Goal: Information Seeking & Learning: Check status

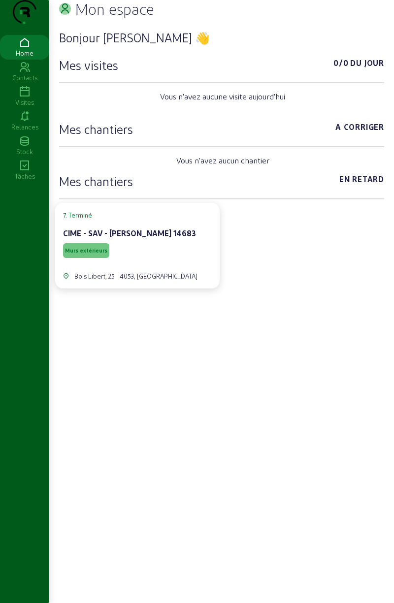
click at [23, 107] on div "Visites" at bounding box center [24, 102] width 49 height 9
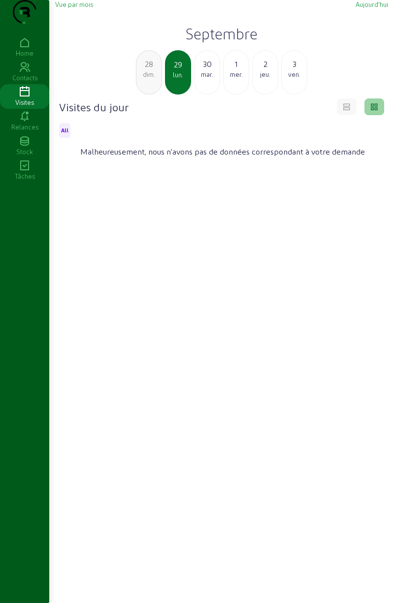
click at [153, 79] on div "dim." at bounding box center [148, 74] width 25 height 9
click at [155, 79] on div "sam." at bounding box center [148, 74] width 25 height 9
click at [155, 79] on div "ven." at bounding box center [148, 74] width 25 height 9
click at [154, 79] on div "jeu." at bounding box center [148, 74] width 25 height 9
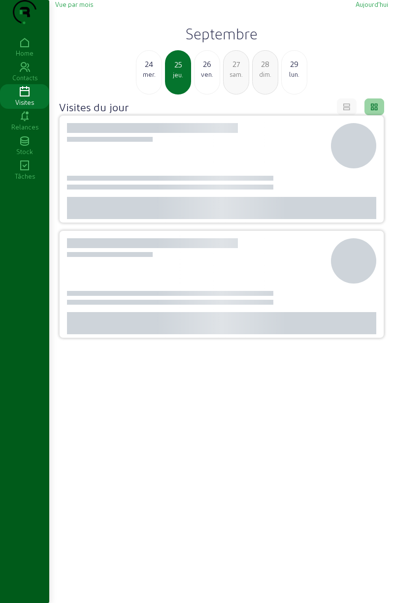
click at [153, 79] on div "mer." at bounding box center [148, 74] width 25 height 9
click at [152, 79] on div "mar." at bounding box center [148, 74] width 25 height 9
click at [151, 79] on div "lun." at bounding box center [148, 74] width 25 height 9
click at [151, 79] on div "dim." at bounding box center [148, 74] width 25 height 9
click at [152, 79] on div "sam." at bounding box center [148, 74] width 25 height 9
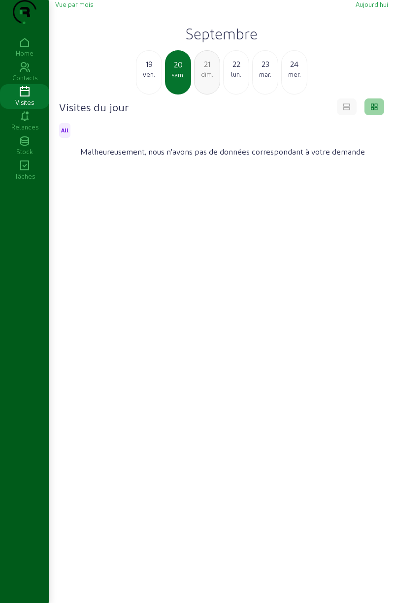
click at [151, 79] on div "ven." at bounding box center [148, 74] width 25 height 9
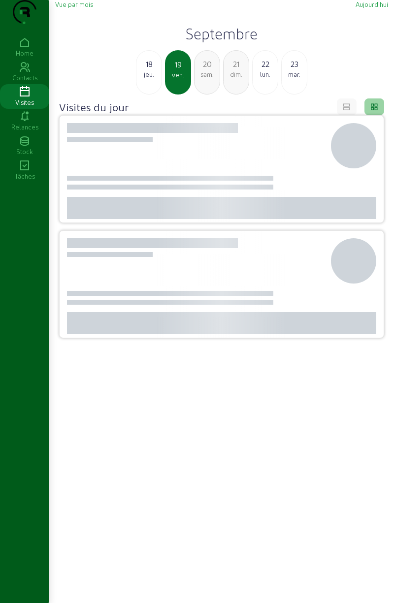
click at [152, 79] on div "jeu." at bounding box center [148, 74] width 25 height 9
click at [149, 79] on div "mer." at bounding box center [148, 74] width 25 height 9
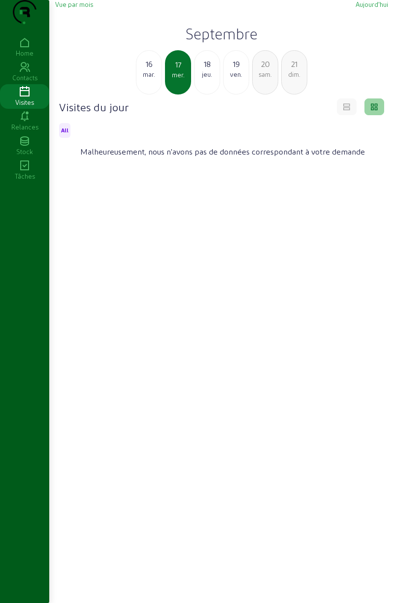
click at [154, 70] on div "16" at bounding box center [148, 64] width 25 height 12
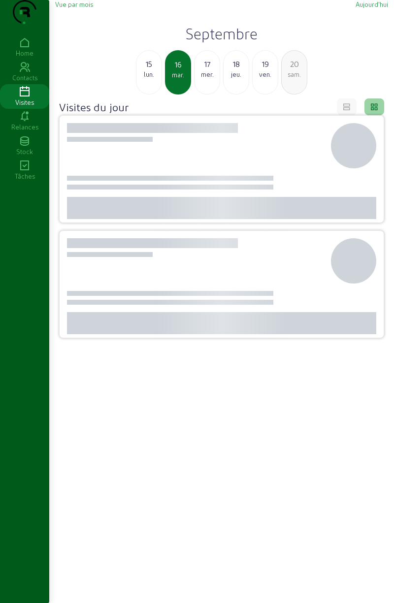
click at [149, 79] on div "lun." at bounding box center [148, 74] width 25 height 9
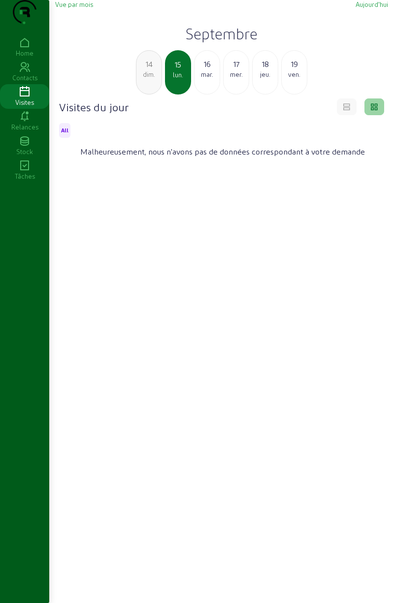
click at [153, 79] on div "dim." at bounding box center [148, 74] width 25 height 9
click at [149, 79] on div "sam." at bounding box center [148, 74] width 25 height 9
click at [147, 70] on div "12" at bounding box center [148, 64] width 25 height 12
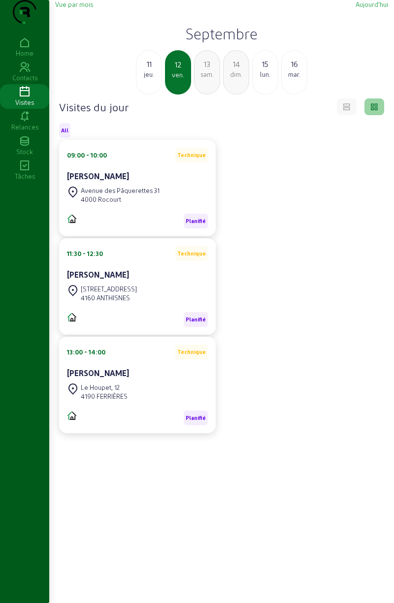
click at [150, 79] on div "jeu." at bounding box center [148, 74] width 25 height 9
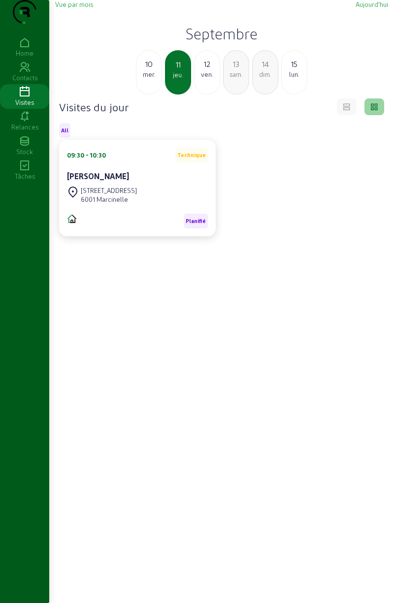
click at [153, 79] on div "mer." at bounding box center [148, 74] width 25 height 9
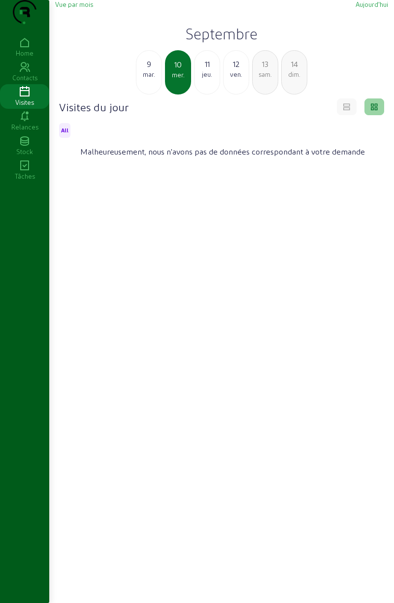
click at [152, 70] on div "9" at bounding box center [148, 64] width 25 height 12
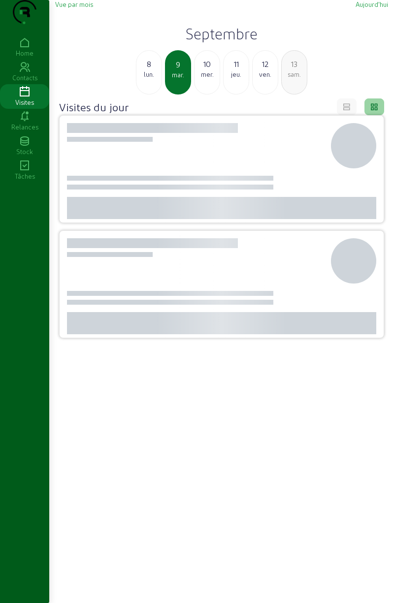
click at [148, 70] on div "8" at bounding box center [148, 64] width 25 height 12
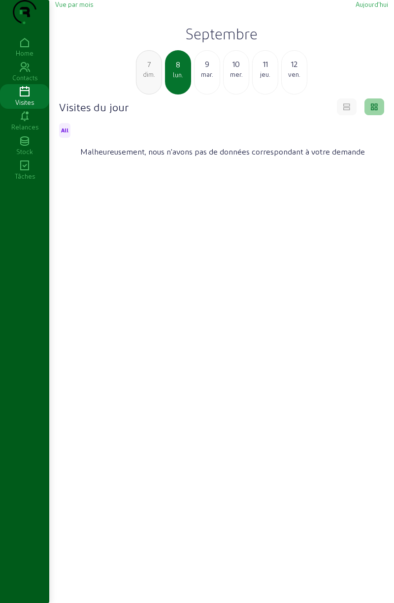
click at [147, 79] on div "dim." at bounding box center [148, 74] width 25 height 9
click at [146, 79] on div "sam." at bounding box center [148, 74] width 25 height 9
click at [146, 79] on div "ven." at bounding box center [148, 74] width 25 height 9
click at [147, 79] on div "jeu." at bounding box center [148, 74] width 25 height 9
click at [147, 79] on div "mer." at bounding box center [148, 74] width 25 height 9
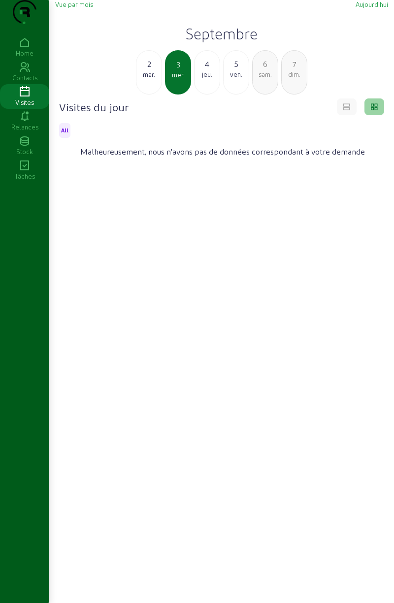
click at [144, 79] on div "mar." at bounding box center [148, 74] width 25 height 9
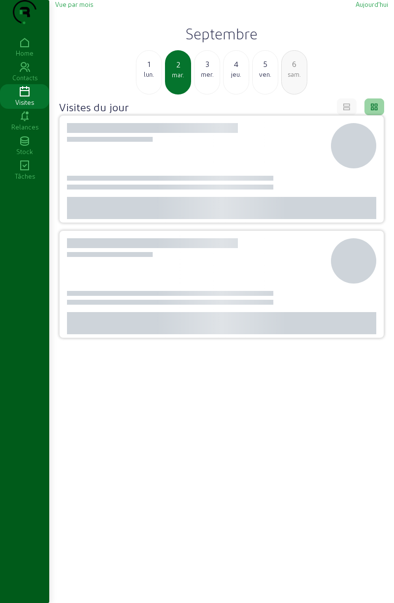
click at [147, 79] on div "lun." at bounding box center [148, 74] width 25 height 9
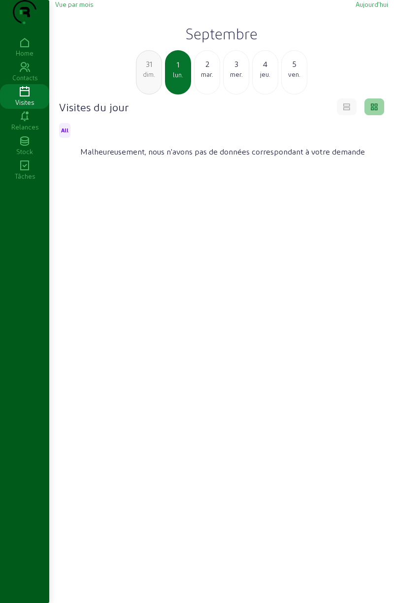
click at [144, 79] on div "dim." at bounding box center [148, 74] width 25 height 9
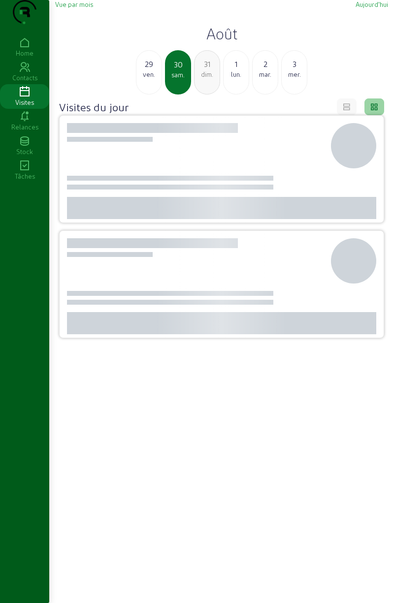
click at [147, 79] on div "ven." at bounding box center [148, 74] width 25 height 9
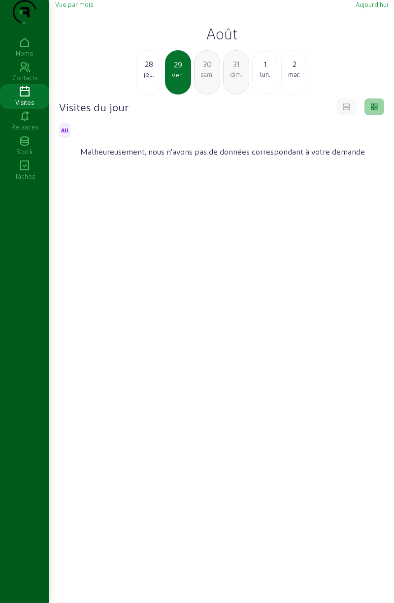
click at [147, 79] on div "jeu." at bounding box center [148, 74] width 25 height 9
click at [150, 70] on div "27" at bounding box center [148, 64] width 25 height 12
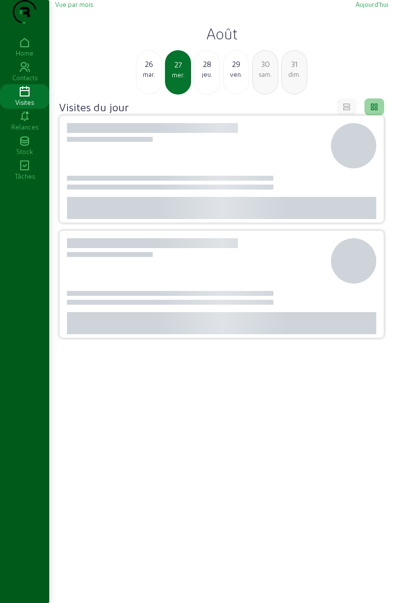
click at [150, 79] on div "mar." at bounding box center [148, 74] width 25 height 9
click at [149, 79] on div "lun." at bounding box center [148, 74] width 25 height 9
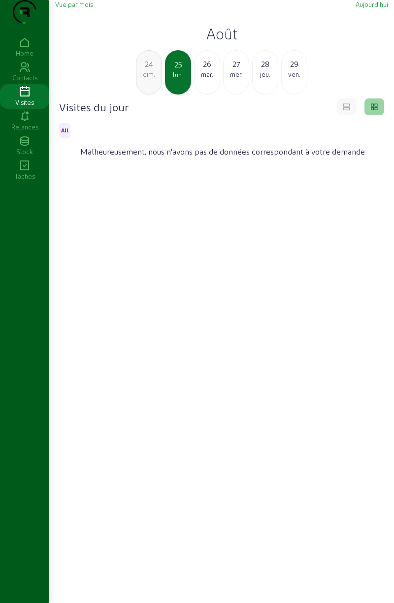
click at [150, 79] on div "dim." at bounding box center [148, 74] width 25 height 9
click at [151, 79] on div "sam." at bounding box center [148, 74] width 25 height 9
click at [150, 79] on div "ven." at bounding box center [148, 74] width 25 height 9
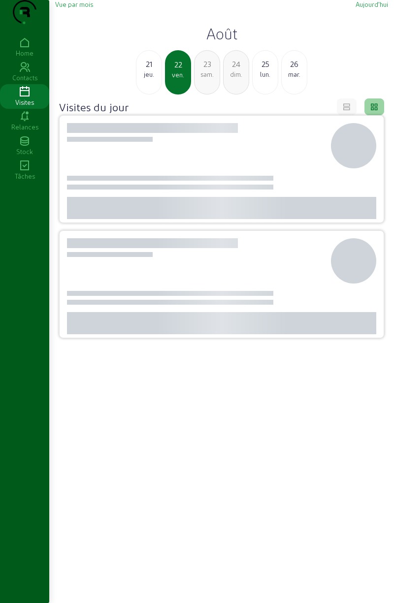
click at [150, 79] on div "jeu." at bounding box center [148, 74] width 25 height 9
click at [149, 79] on div "mer." at bounding box center [148, 74] width 25 height 9
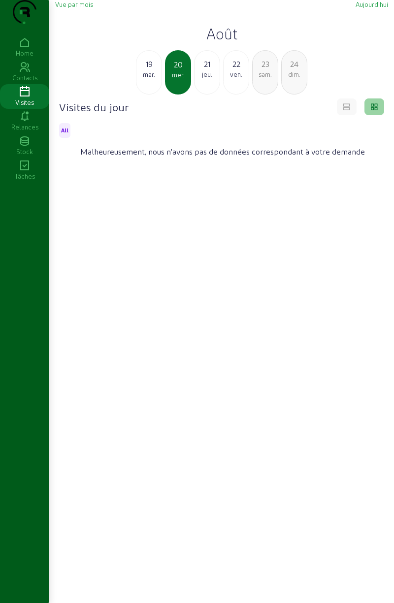
click at [150, 79] on div "mar." at bounding box center [148, 74] width 25 height 9
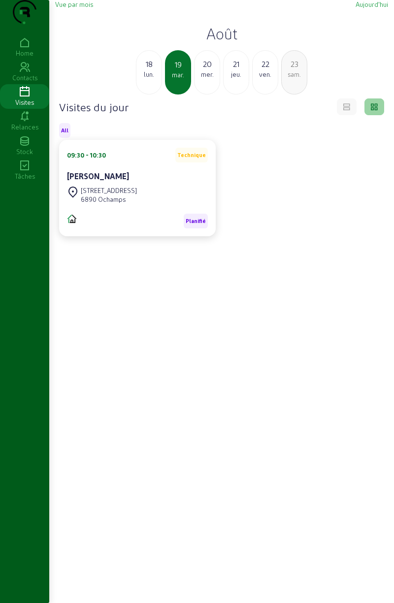
click at [152, 79] on div "lun." at bounding box center [148, 74] width 25 height 9
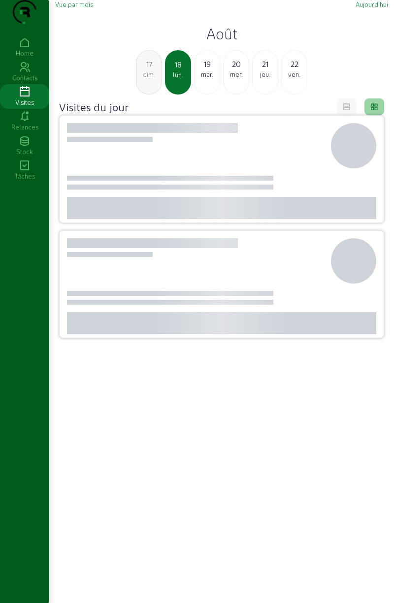
click at [148, 79] on div "dim." at bounding box center [148, 74] width 25 height 9
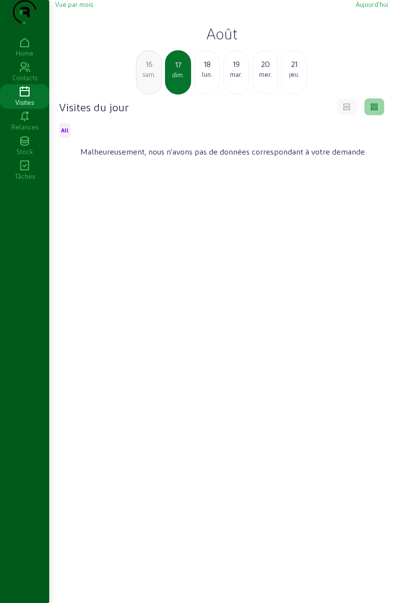
click at [151, 79] on div "sam." at bounding box center [148, 74] width 25 height 9
click at [149, 79] on div "ven." at bounding box center [148, 74] width 25 height 9
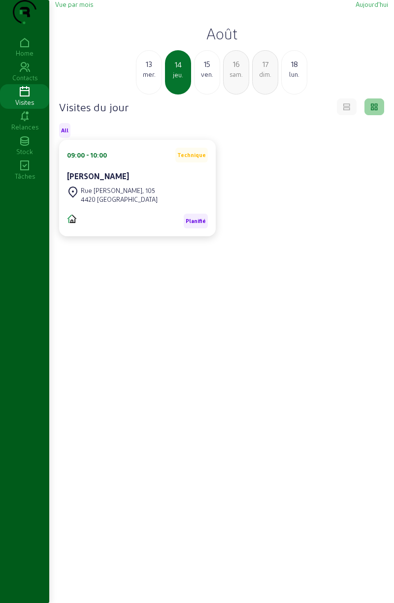
click at [153, 79] on div "mer." at bounding box center [148, 74] width 25 height 9
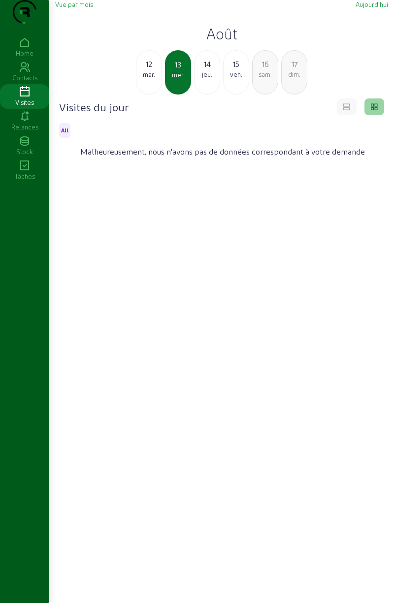
click at [154, 79] on div "mar." at bounding box center [148, 74] width 25 height 9
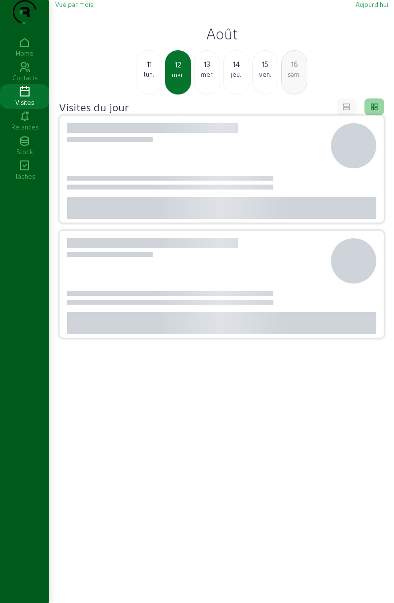
click at [153, 70] on div "11" at bounding box center [148, 64] width 25 height 12
click at [151, 79] on div "dim." at bounding box center [148, 74] width 25 height 9
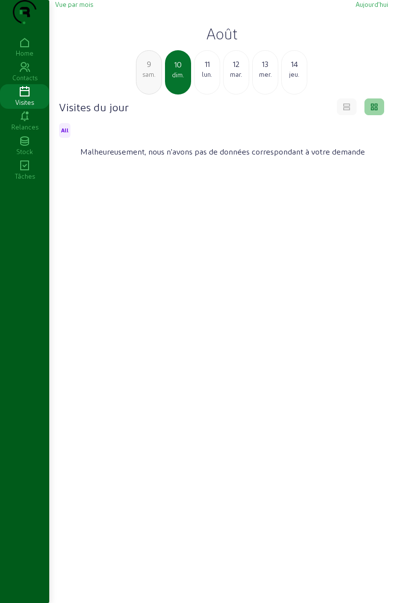
click at [153, 70] on div "9" at bounding box center [148, 64] width 25 height 12
click at [150, 70] on div "8" at bounding box center [148, 64] width 25 height 12
click at [153, 70] on div "7" at bounding box center [148, 64] width 25 height 12
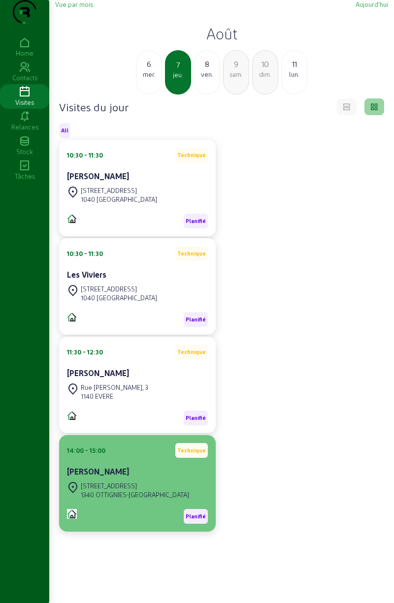
click at [119, 491] on div "[STREET_ADDRESS]" at bounding box center [135, 486] width 108 height 9
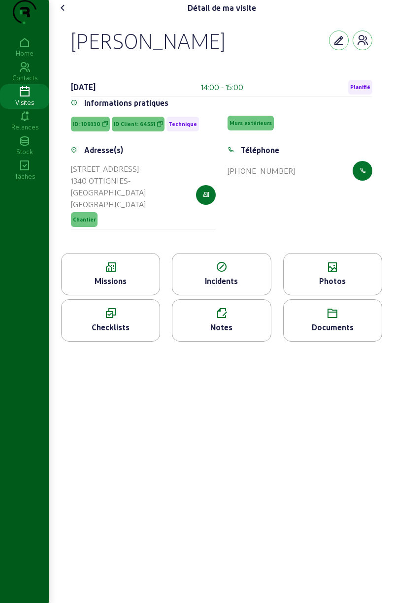
click at [335, 273] on icon at bounding box center [333, 268] width 98 height 12
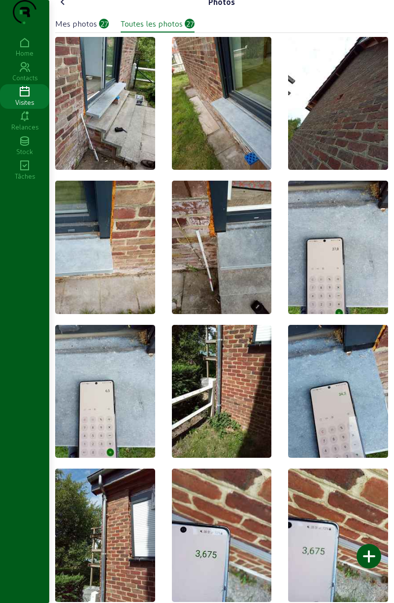
click at [334, 266] on img at bounding box center [338, 247] width 100 height 133
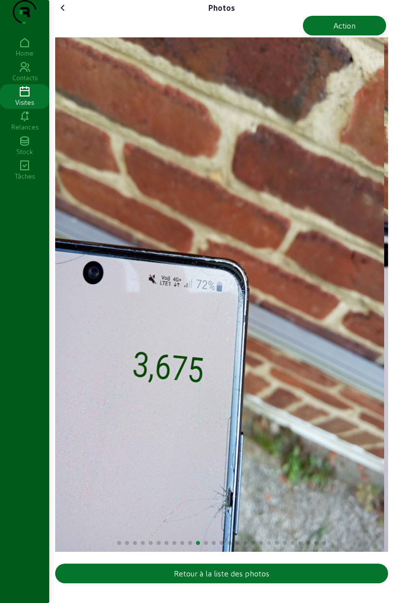
click at [71, 16] on cam-font-icon at bounding box center [63, 8] width 16 height 16
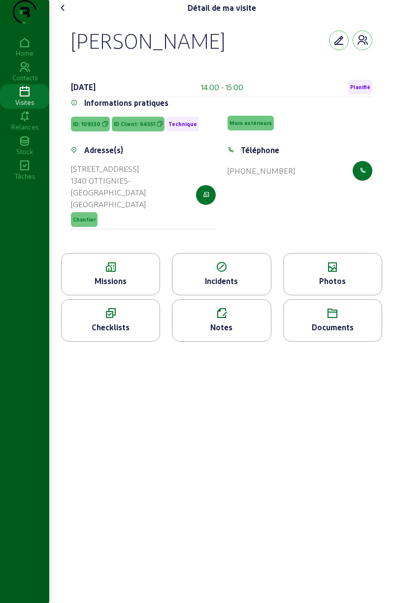
click at [335, 293] on div "Photos" at bounding box center [332, 274] width 99 height 42
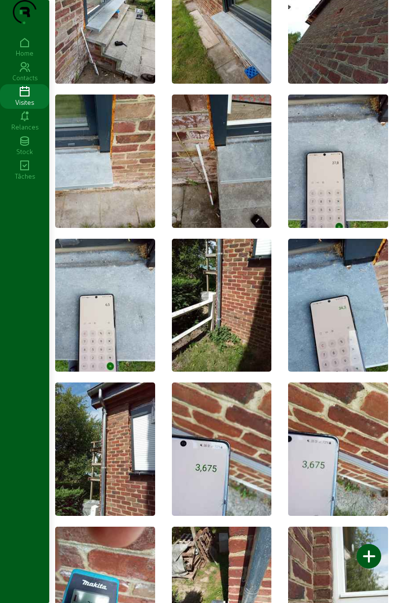
scroll to position [109, 0]
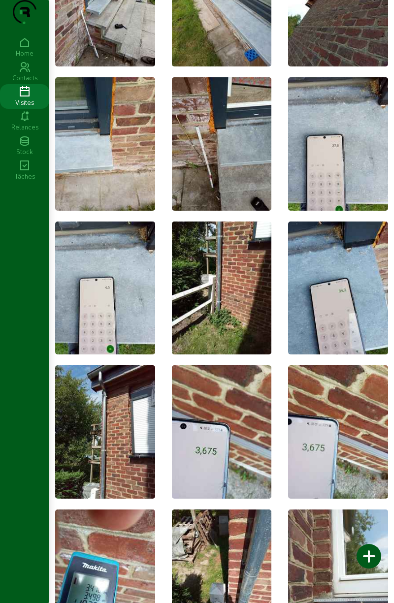
click at [333, 172] on img at bounding box center [338, 143] width 100 height 133
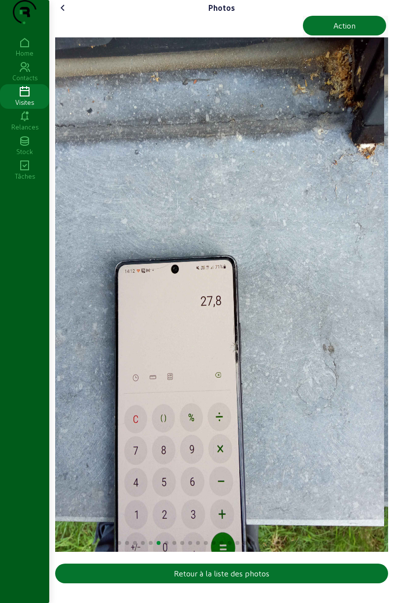
scroll to position [4, 0]
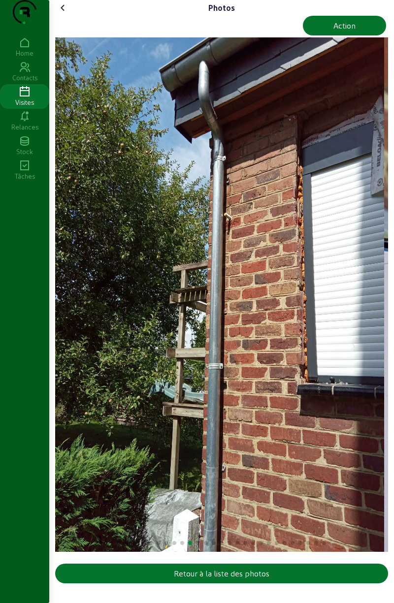
click at [67, 16] on cam-font-icon at bounding box center [63, 8] width 16 height 16
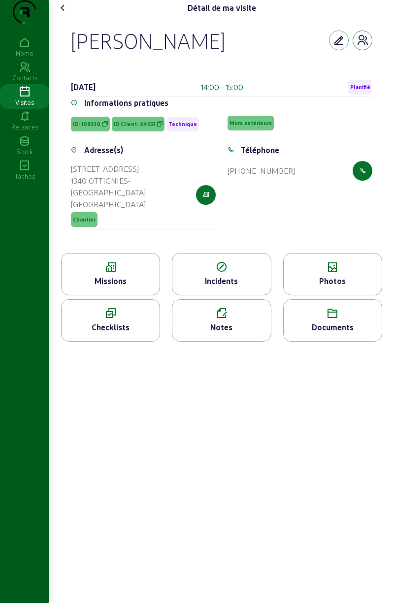
click at [361, 46] on icon "button" at bounding box center [363, 40] width 12 height 12
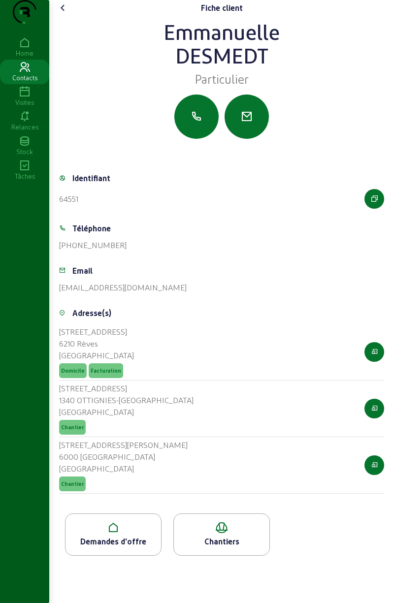
click at [117, 548] on div "Demandes d'offre" at bounding box center [114, 542] width 96 height 12
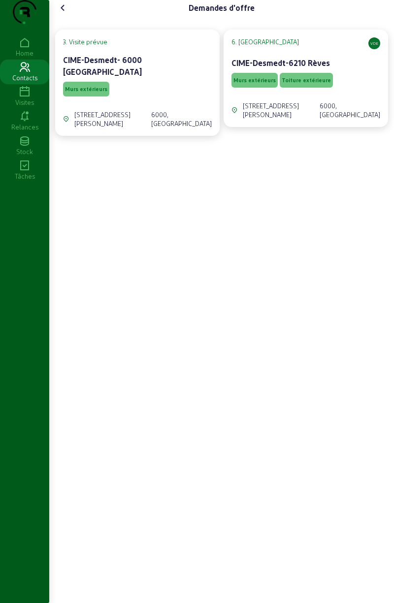
click at [81, 97] on span "Murs extérieurs" at bounding box center [86, 89] width 46 height 15
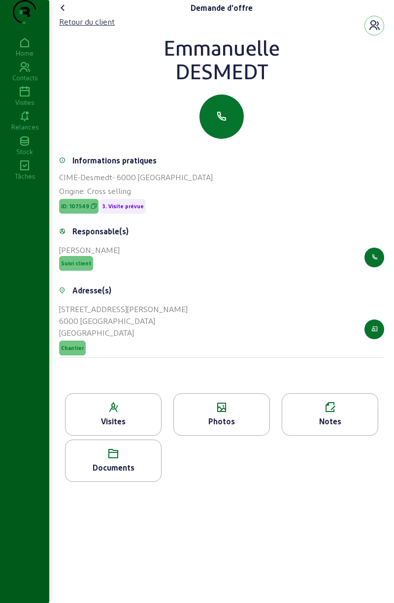
click at [112, 482] on div "Documents" at bounding box center [113, 461] width 97 height 42
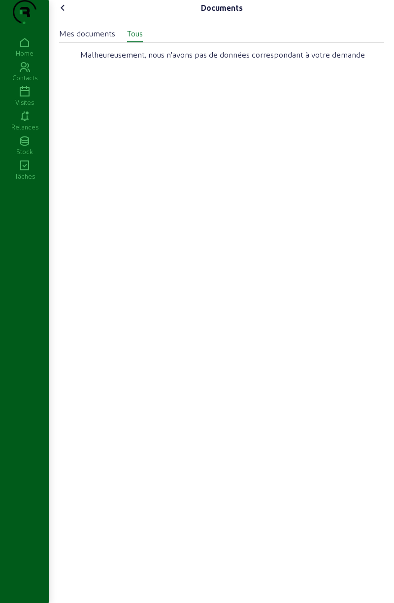
click at [69, 14] on icon at bounding box center [63, 8] width 12 height 12
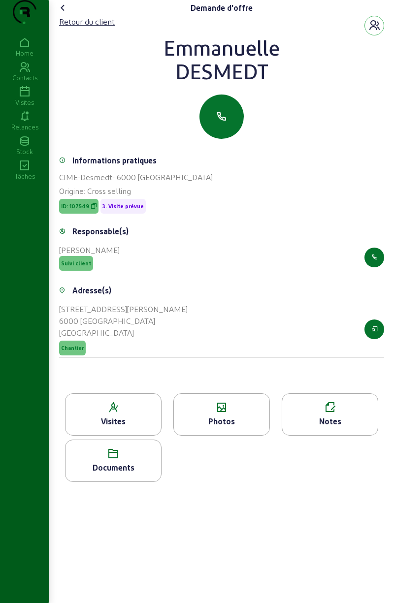
click at [123, 460] on icon at bounding box center [114, 454] width 96 height 12
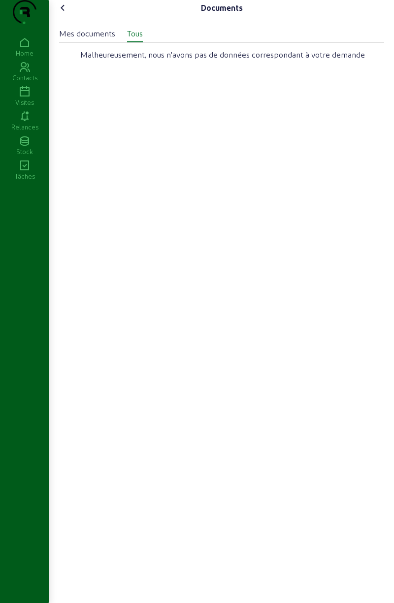
click at [79, 16] on div "Documents" at bounding box center [221, 8] width 333 height 16
click at [71, 16] on cam-font-icon at bounding box center [63, 8] width 16 height 16
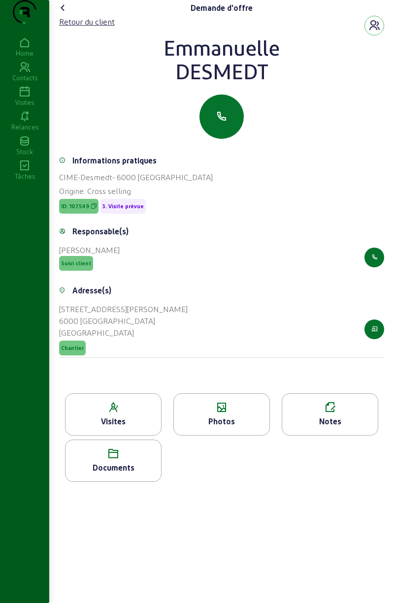
click at [71, 16] on cam-font-icon at bounding box center [63, 8] width 16 height 16
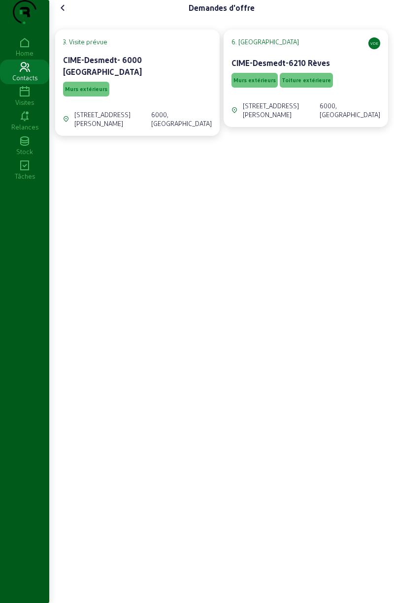
click at [260, 88] on span "Murs extérieurs" at bounding box center [254, 80] width 46 height 15
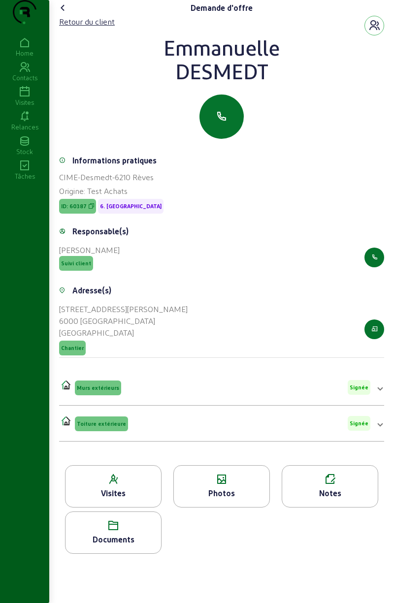
click at [123, 546] on div "Documents" at bounding box center [114, 540] width 96 height 12
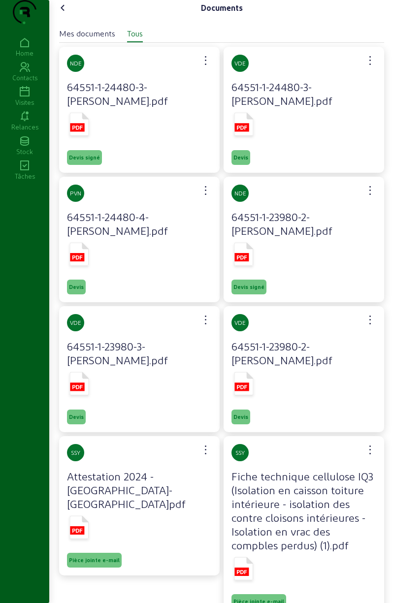
click at [92, 140] on icon at bounding box center [79, 125] width 25 height 29
click at [247, 262] on rect at bounding box center [241, 257] width 14 height 8
click at [69, 14] on icon at bounding box center [63, 8] width 12 height 12
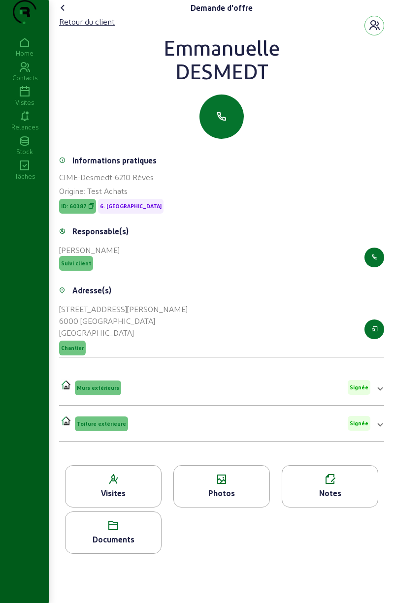
click at [71, 16] on cam-font-icon at bounding box center [63, 8] width 16 height 16
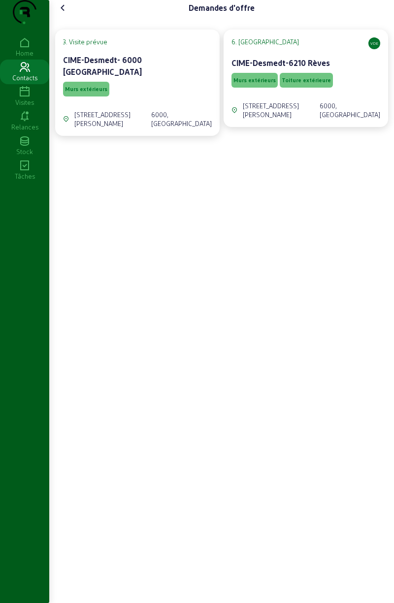
click at [71, 16] on cam-font-icon at bounding box center [63, 8] width 16 height 16
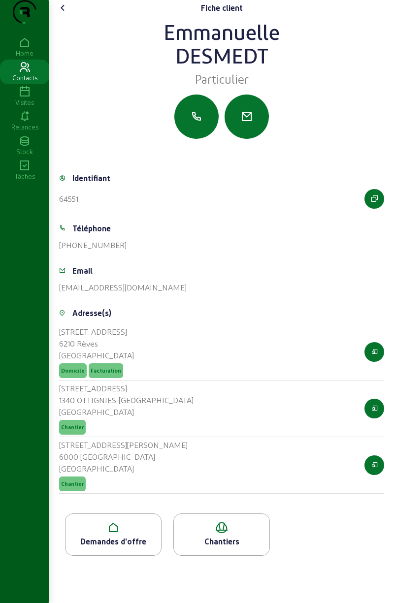
click at [71, 16] on cam-font-icon at bounding box center [63, 8] width 16 height 16
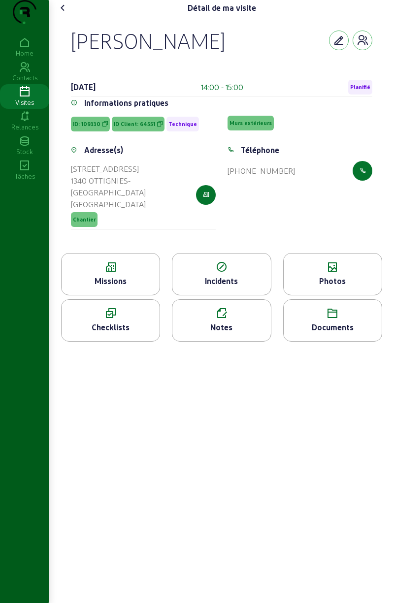
click at [326, 293] on div "Photos" at bounding box center [332, 274] width 99 height 42
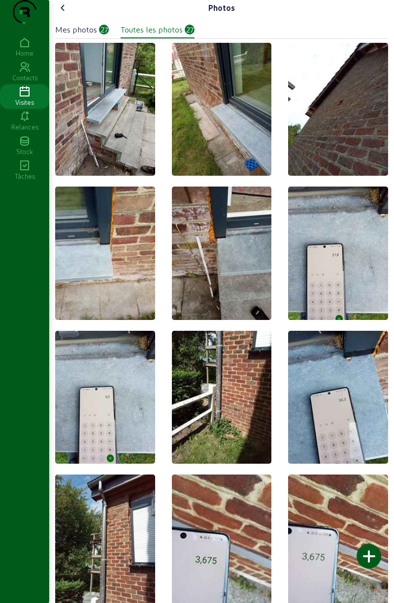
click at [339, 430] on img at bounding box center [338, 397] width 100 height 133
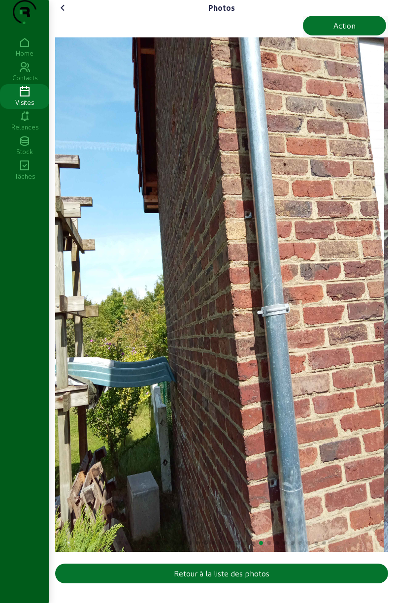
click at [66, 14] on icon at bounding box center [63, 8] width 12 height 12
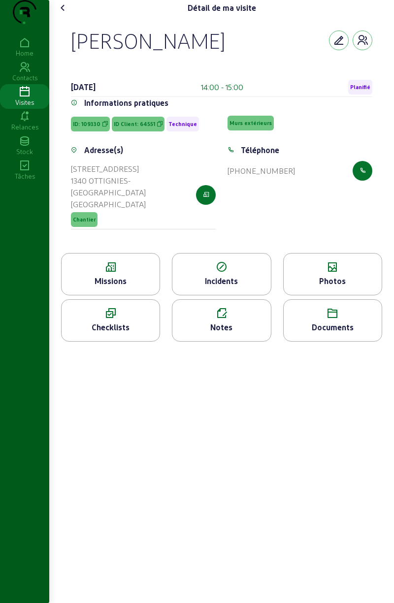
click at [329, 287] on div "Photos" at bounding box center [333, 281] width 98 height 12
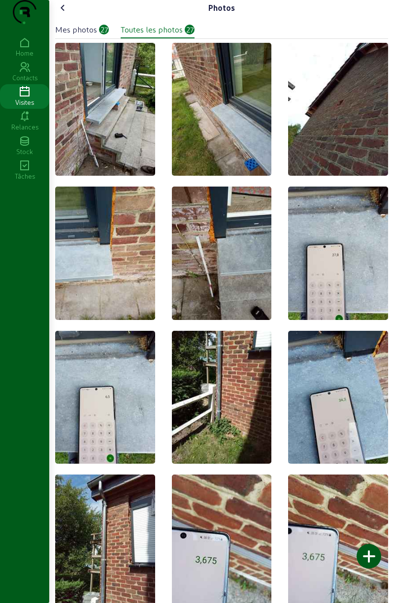
click at [329, 347] on img at bounding box center [338, 397] width 100 height 133
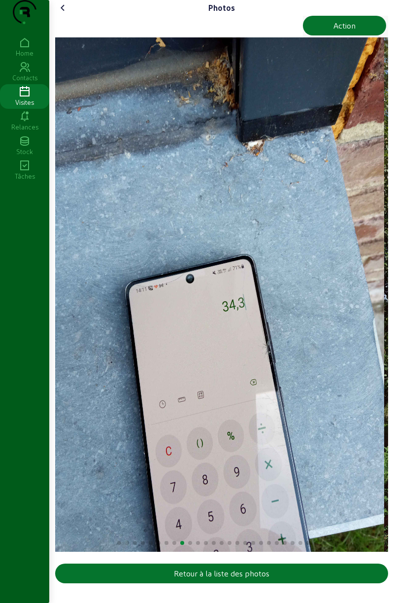
click at [57, 16] on cam-font-icon at bounding box center [63, 8] width 16 height 16
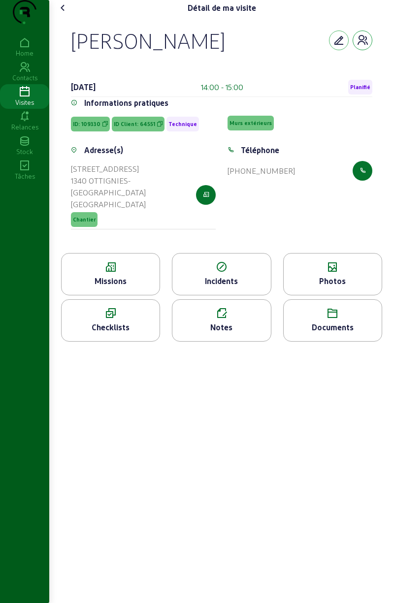
click at [366, 50] on button "button" at bounding box center [363, 41] width 20 height 20
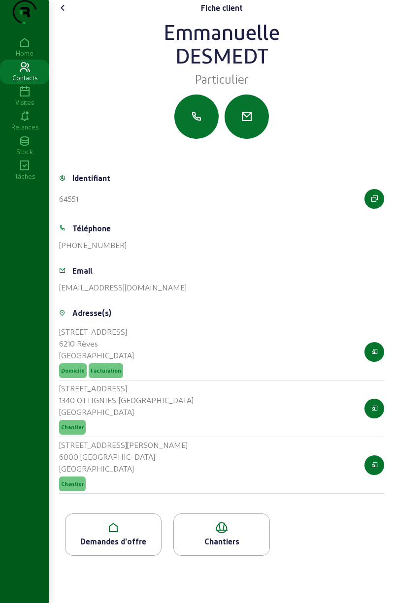
click at [117, 548] on div "Demandes d'offre" at bounding box center [114, 542] width 96 height 12
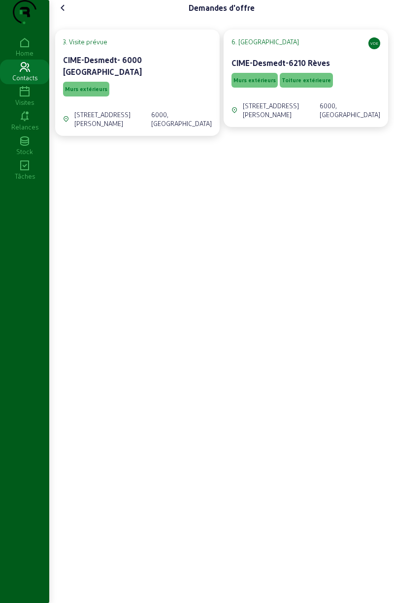
click at [259, 84] on span "Murs extérieurs" at bounding box center [254, 80] width 42 height 7
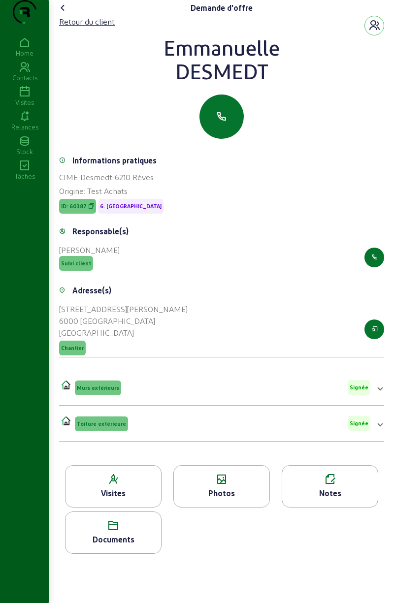
click at [124, 546] on div "Documents" at bounding box center [114, 540] width 96 height 12
